Goal: Task Accomplishment & Management: Use online tool/utility

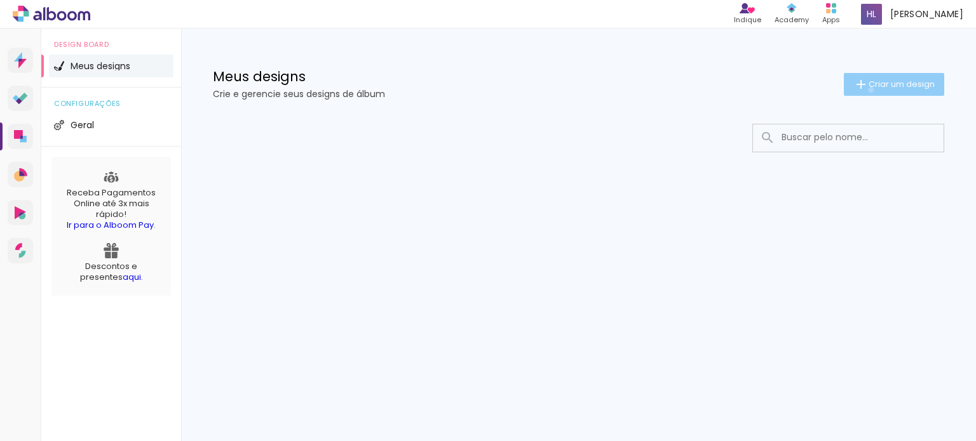
click at [868, 90] on paper-button "Criar um design" at bounding box center [894, 84] width 100 height 23
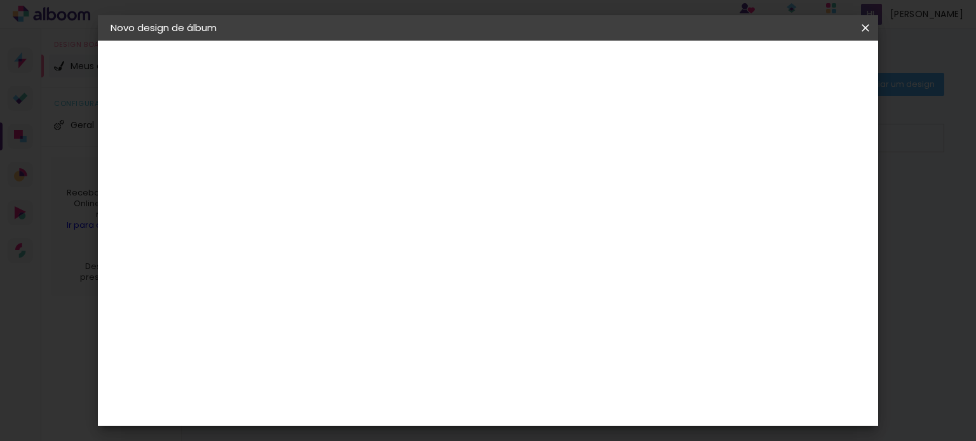
click at [318, 170] on input at bounding box center [318, 171] width 0 height 20
type input "Luiza"
type paper-input "Luiza"
click at [448, 75] on paper-button "Avançar" at bounding box center [417, 68] width 62 height 22
